Goal: Transaction & Acquisition: Purchase product/service

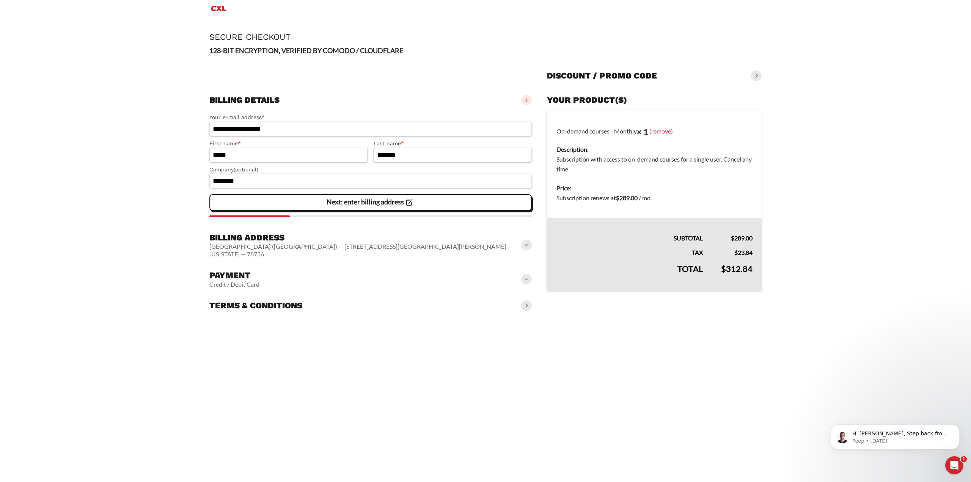
click at [524, 274] on span at bounding box center [526, 279] width 11 height 11
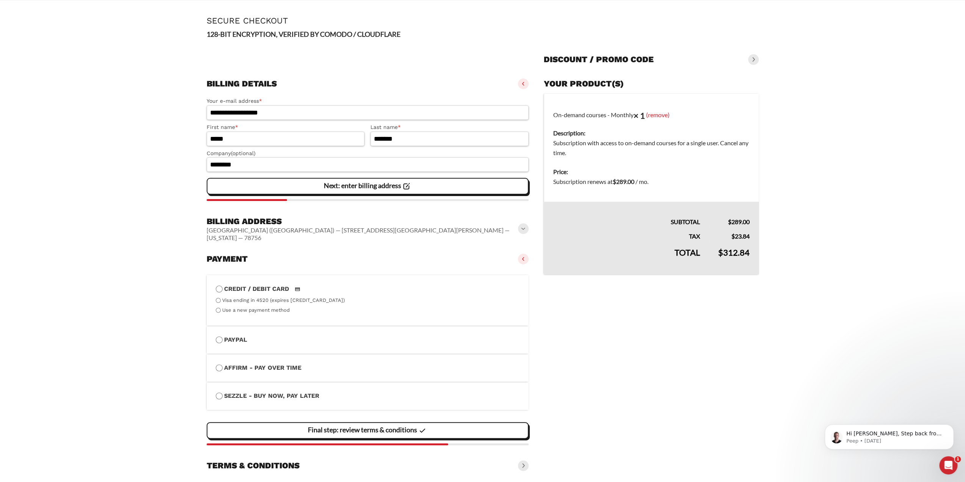
scroll to position [29, 0]
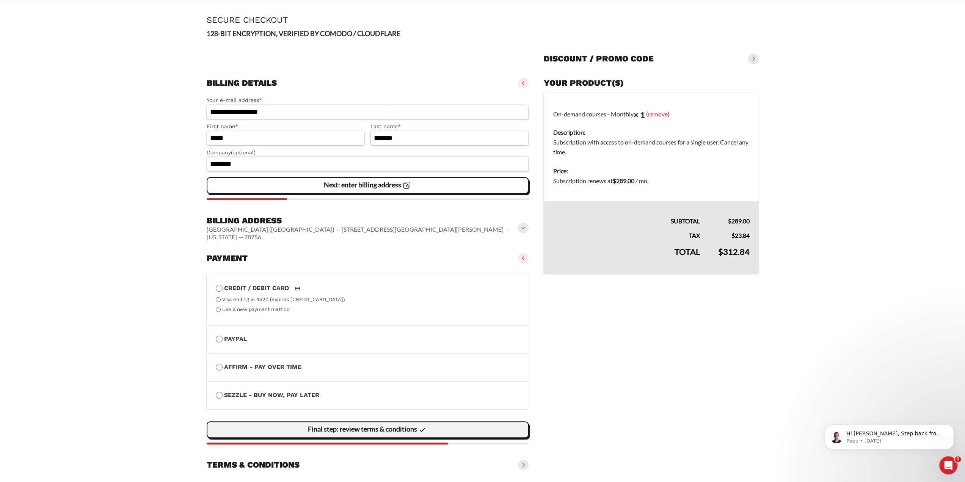
click at [0, 0] on slot "Final step: review terms & conditions" at bounding box center [0, 0] width 0 height 0
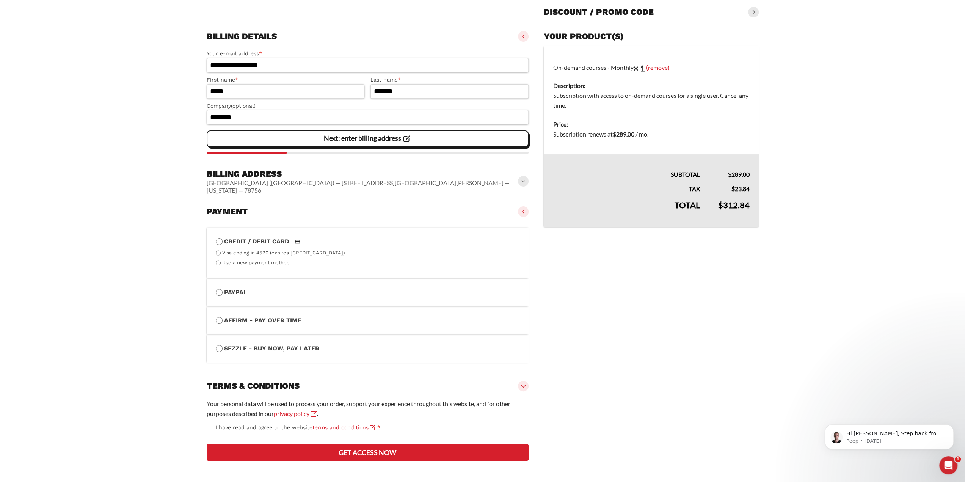
scroll to position [95, 0]
click at [309, 454] on button "Get access now" at bounding box center [368, 452] width 322 height 17
click at [318, 455] on button "Get access now" at bounding box center [368, 452] width 322 height 17
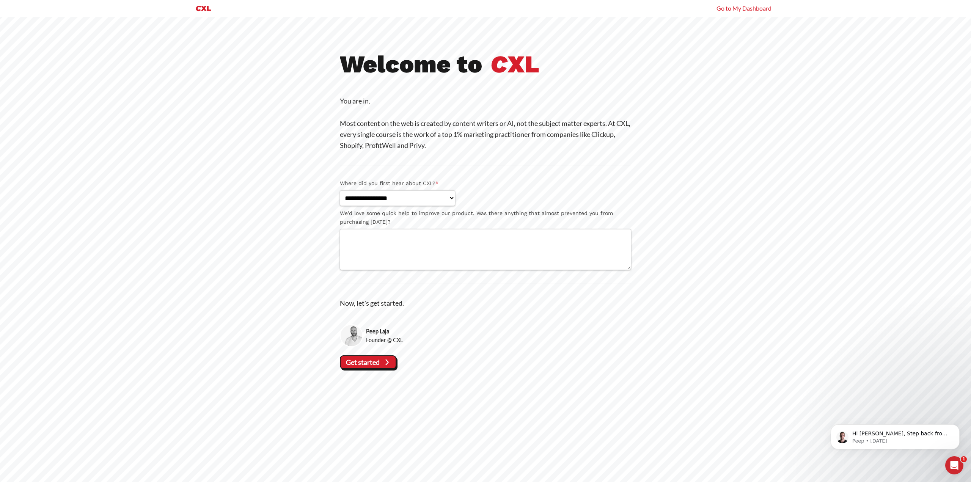
click at [729, 10] on link "Go to My Dashboard" at bounding box center [744, 9] width 55 height 8
